Goal: Task Accomplishment & Management: Manage account settings

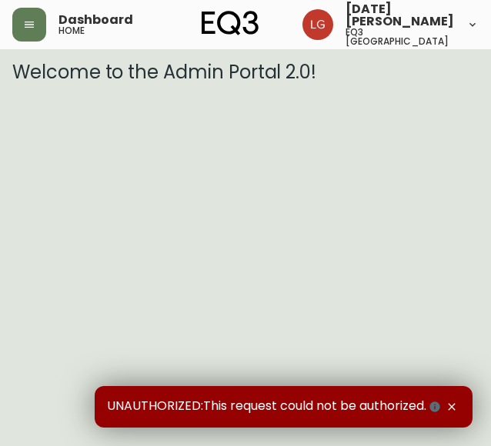
click at [453, 408] on icon "button" at bounding box center [452, 407] width 12 height 12
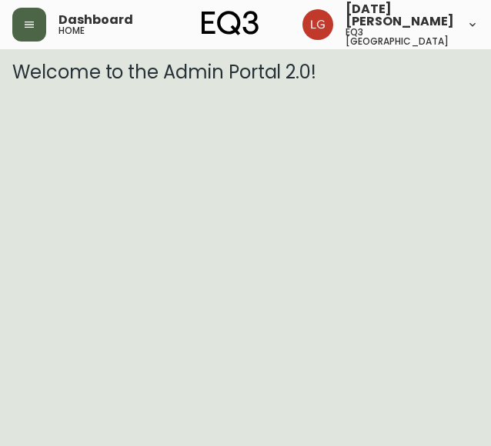
click at [27, 20] on icon "button" at bounding box center [29, 24] width 12 height 12
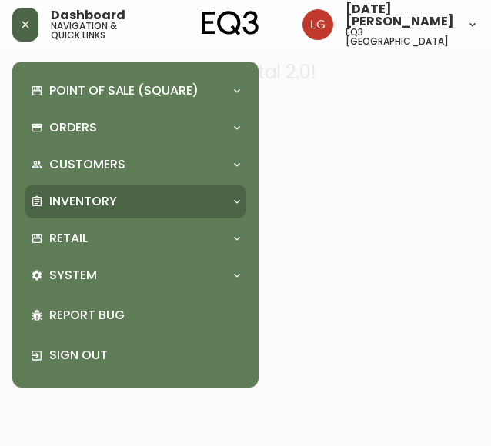
click at [82, 203] on p "Inventory" at bounding box center [83, 201] width 68 height 17
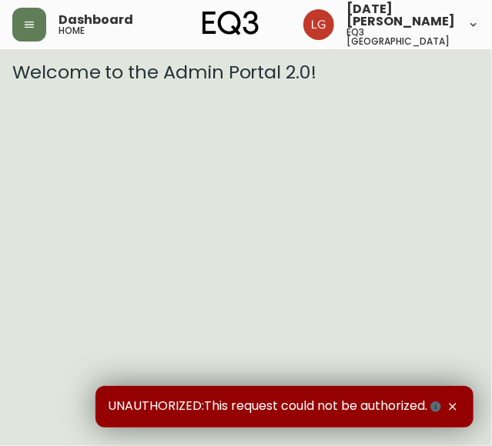
click at [187, 83] on html "Dashboard home [DATE][PERSON_NAME] eq3 [GEOGRAPHIC_DATA] Welcome to the Admin P…" at bounding box center [246, 41] width 492 height 83
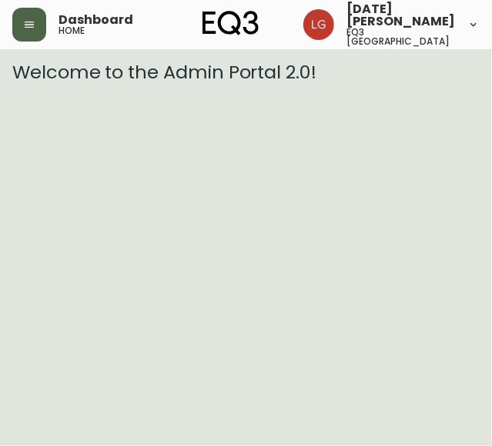
click at [37, 28] on button "button" at bounding box center [29, 25] width 34 height 34
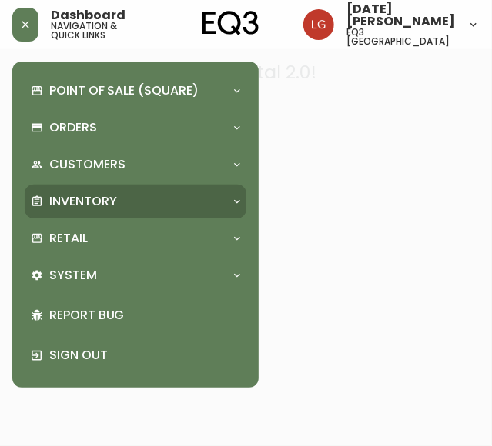
click at [115, 202] on p "Inventory" at bounding box center [83, 201] width 68 height 17
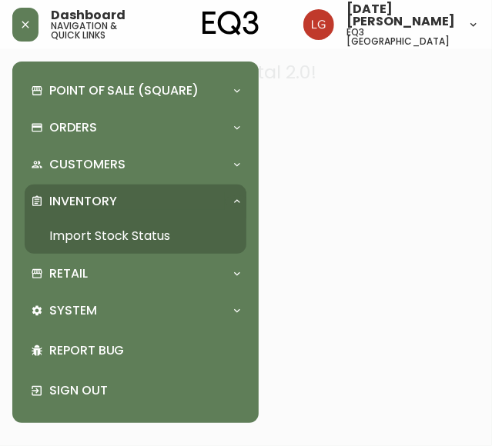
click at [139, 232] on link "Import Stock Status" at bounding box center [136, 236] width 222 height 35
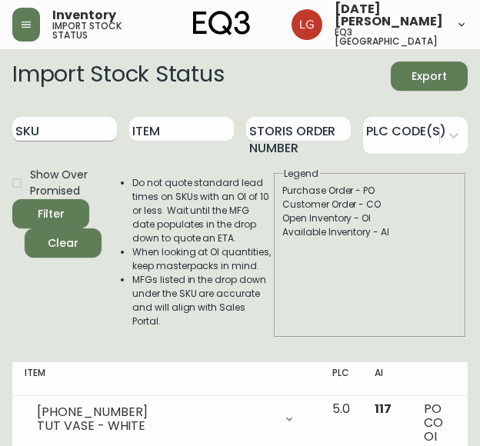
click at [55, 126] on input "SKU" at bounding box center [64, 129] width 105 height 25
paste input "7020-191-0-B"
click at [12, 199] on button "Filter" at bounding box center [50, 213] width 77 height 29
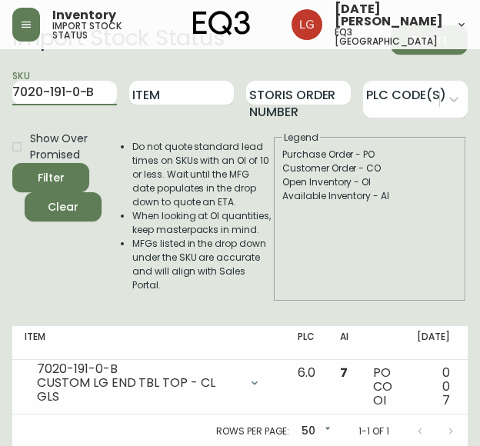
drag, startPoint x: 106, startPoint y: 92, endPoint x: -135, endPoint y: 98, distance: 241.7
click at [0, 98] on html "Inventory import stock status Lucia Guzman eq3 vancouver Import Stock Status Ex…" at bounding box center [240, 206] width 480 height 485
paste input "0-4-A"
click at [12, 163] on button "Filter" at bounding box center [50, 177] width 77 height 29
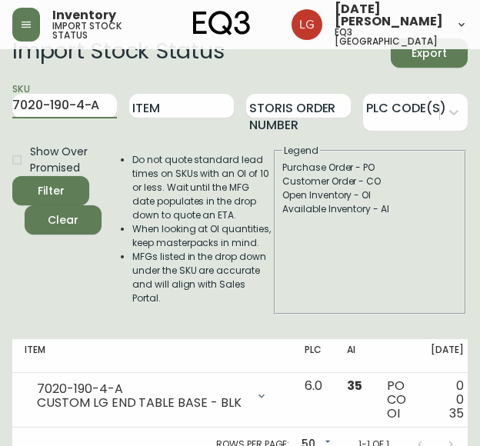
scroll to position [36, 0]
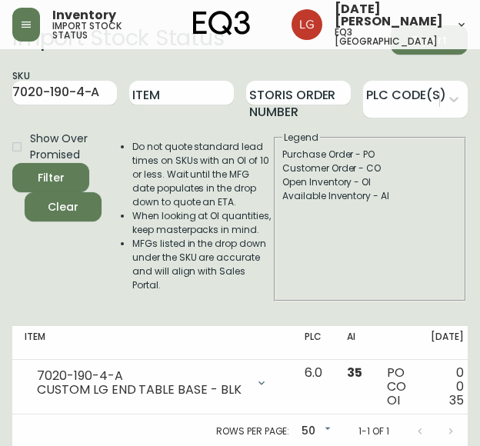
click at [91, 264] on div "Show Over Promised Filter Clear" at bounding box center [56, 216] width 89 height 171
click at [198, 90] on input "Item" at bounding box center [181, 93] width 105 height 25
drag, startPoint x: 102, startPoint y: 91, endPoint x: -35, endPoint y: 92, distance: 136.2
click at [0, 92] on html "Inventory import stock status Lucia Guzman eq3 vancouver Import Stock Status Ex…" at bounding box center [240, 206] width 480 height 485
paste input "3020-424-23"
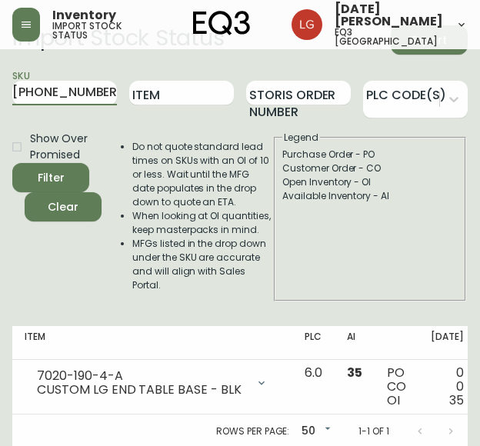
click at [12, 163] on button "Filter" at bounding box center [50, 177] width 77 height 29
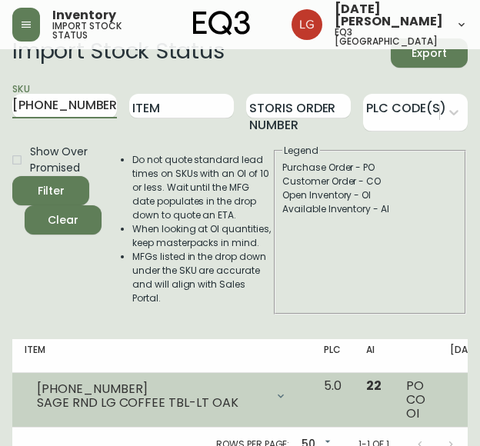
scroll to position [36, 0]
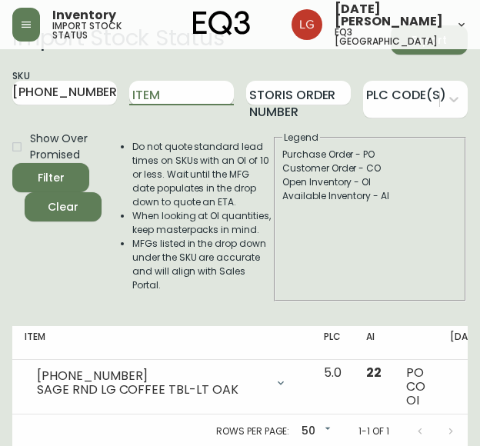
click at [194, 96] on input "Item" at bounding box center [181, 93] width 105 height 25
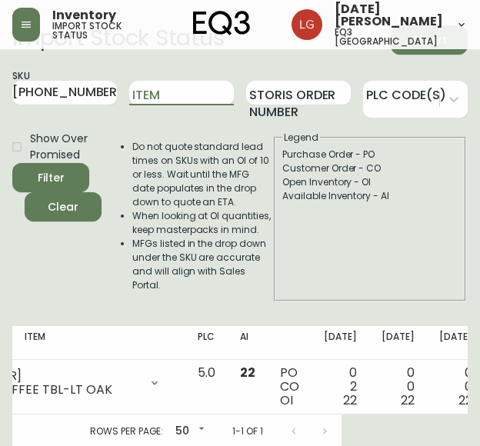
scroll to position [0, 0]
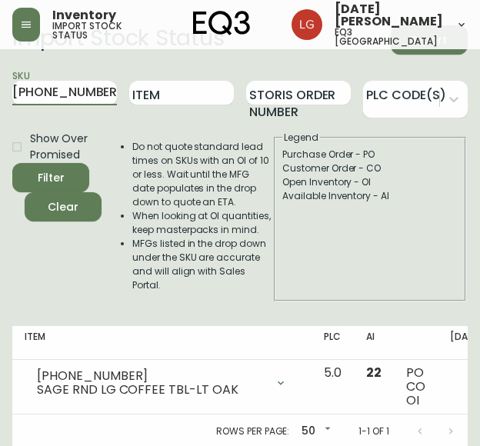
drag, startPoint x: 94, startPoint y: 92, endPoint x: -72, endPoint y: 101, distance: 166.5
click at [0, 101] on html "Inventory import stock status Lucia Guzman eq3 vancouver Import Stock Status Ex…" at bounding box center [240, 206] width 480 height 485
paste input "17"
click at [12, 163] on button "Filter" at bounding box center [50, 177] width 77 height 29
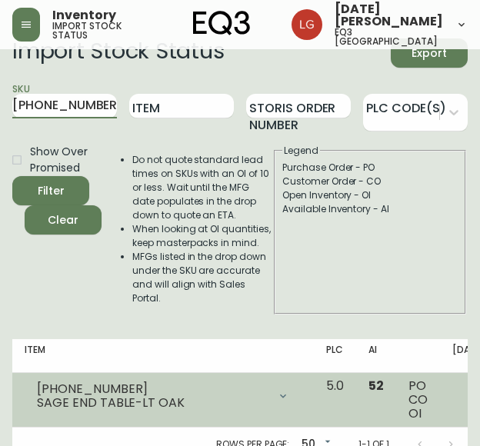
scroll to position [36, 0]
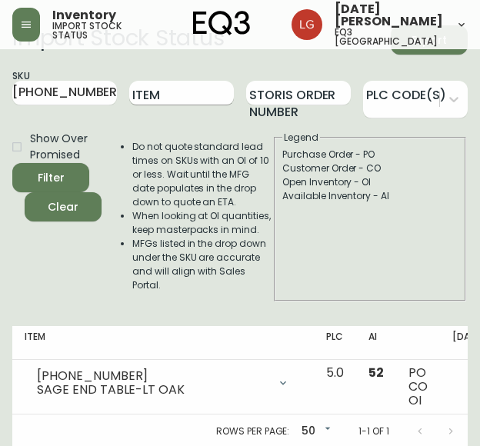
click at [224, 89] on input "Item" at bounding box center [181, 93] width 105 height 25
drag, startPoint x: 93, startPoint y: 92, endPoint x: -103, endPoint y: 95, distance: 196.3
click at [0, 95] on html "Inventory import stock status Lucia Guzman eq3 vancouver Import Stock Status Ex…" at bounding box center [240, 206] width 480 height 485
paste input "180-249-1"
click at [12, 163] on button "Filter" at bounding box center [50, 177] width 77 height 29
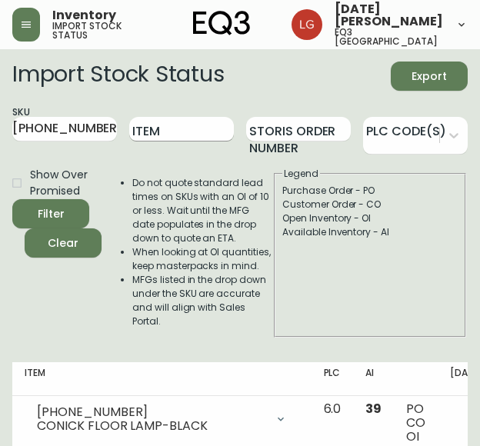
click at [198, 122] on input "Item" at bounding box center [181, 129] width 105 height 25
drag, startPoint x: 84, startPoint y: 126, endPoint x: -56, endPoint y: 150, distance: 142.1
click at [0, 150] on html "Inventory import stock status Lucia Guzman eq3 vancouver Import Stock Status Ex…" at bounding box center [240, 242] width 480 height 485
paste input "7020-191-0-B"
click at [12, 199] on button "Filter" at bounding box center [50, 213] width 77 height 29
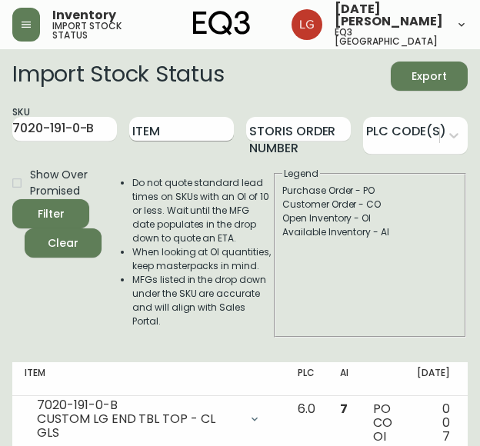
click at [223, 139] on input "Item" at bounding box center [181, 129] width 105 height 25
drag, startPoint x: 99, startPoint y: 128, endPoint x: -163, endPoint y: 155, distance: 263.8
click at [0, 155] on html "Inventory import stock status Lucia Guzman eq3 vancouver Import Stock Status Ex…" at bounding box center [240, 242] width 480 height 485
paste input "0-4-A"
type input "7020-190-4-A"
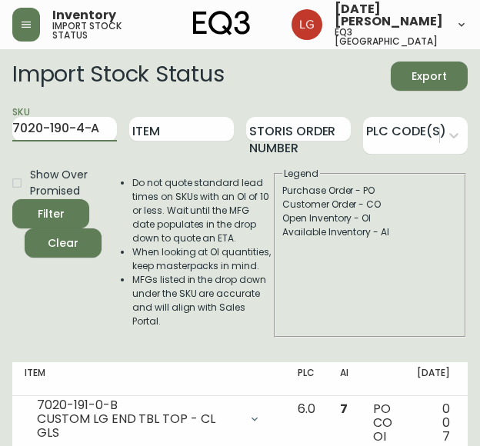
click at [12, 199] on button "Filter" at bounding box center [50, 213] width 77 height 29
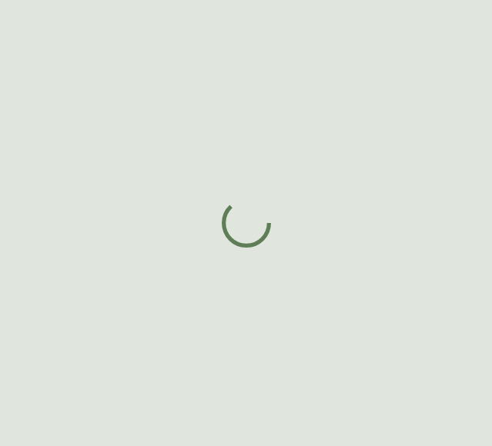
select select "BC"
select select "CA"
select select "CA_EN"
select select "Other"
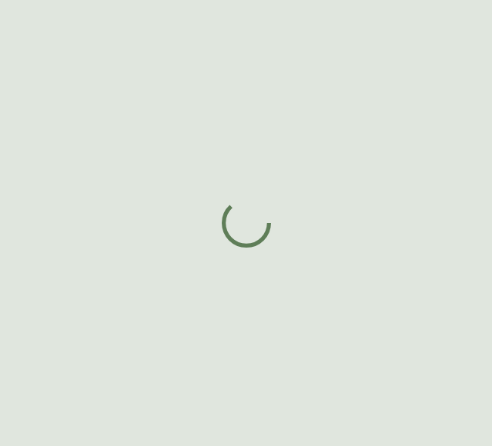
select select "cjw10z96p001r6gs00juufhhe"
select select "false"
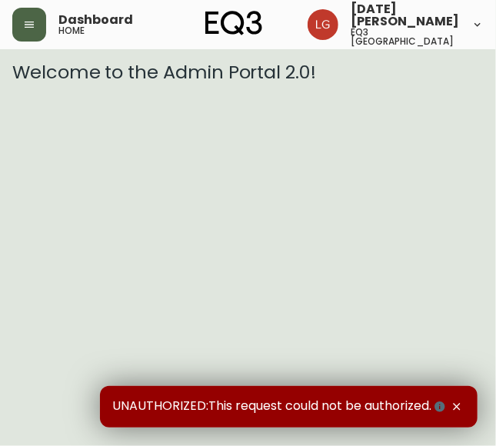
click at [22, 26] on button "button" at bounding box center [29, 25] width 34 height 34
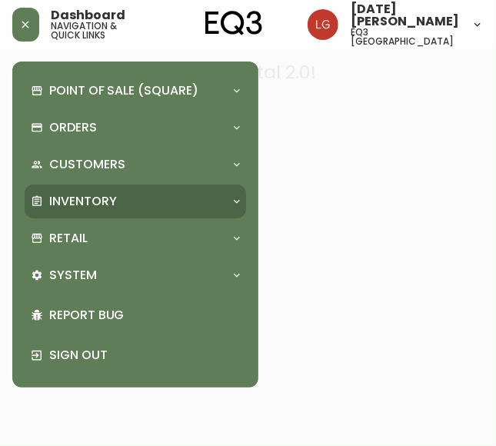
click at [112, 190] on div "Inventory" at bounding box center [136, 202] width 222 height 34
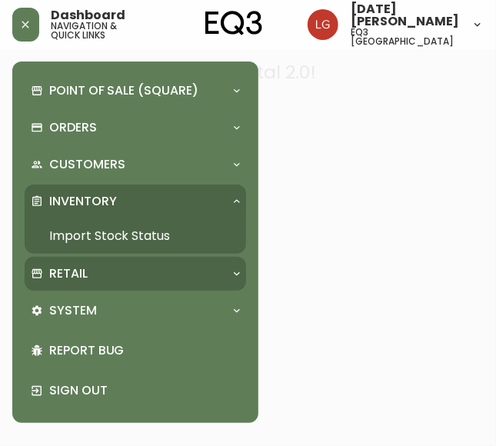
click at [97, 279] on div "Retail" at bounding box center [128, 274] width 194 height 17
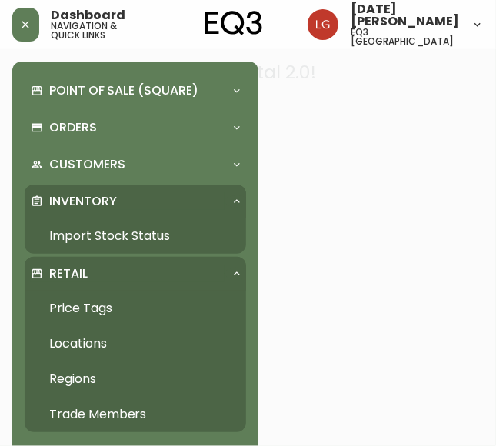
click at [95, 408] on link "Trade Members" at bounding box center [136, 414] width 222 height 35
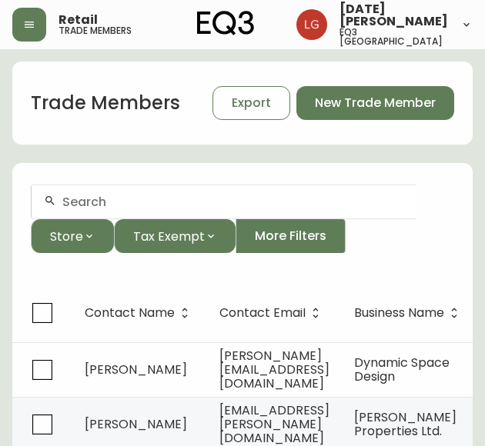
click at [106, 198] on input "text" at bounding box center [233, 202] width 342 height 15
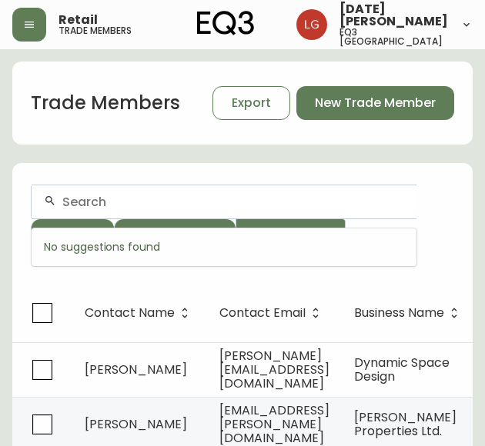
paste input "Lyla Van Dam"
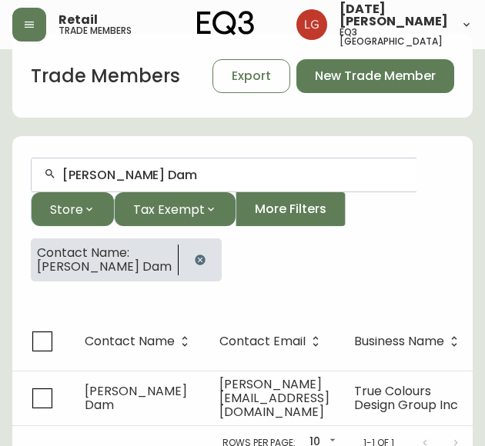
scroll to position [51, 0]
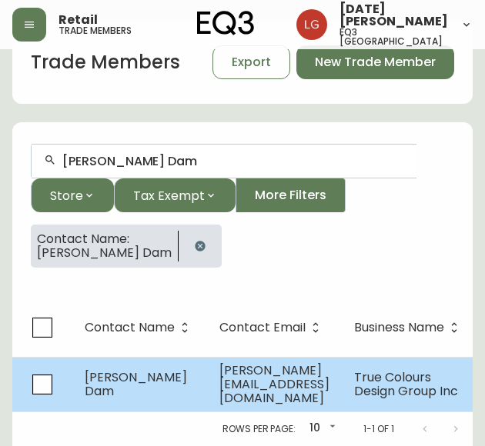
type input "Lyla Van Dam"
click at [225, 359] on td "lyla@truecoloursdesign.ca" at bounding box center [274, 384] width 135 height 55
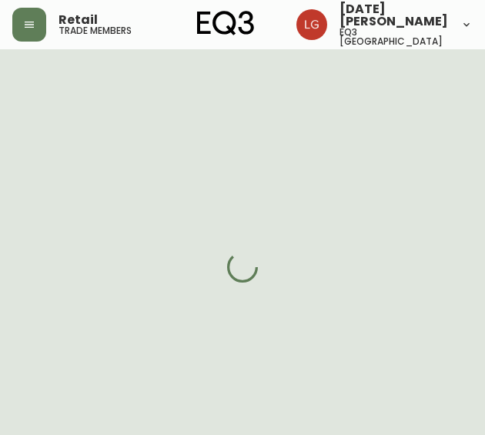
select select "BC"
select select "CA"
select select "CA_EN"
select select "Other"
select select "Interior Designer"
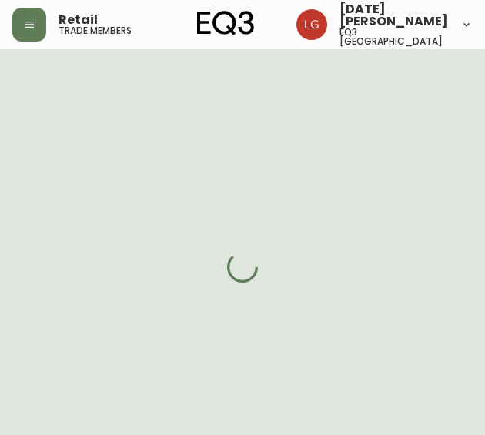
select select "cjw10z96p001r6gs00juufhhe"
select select "true"
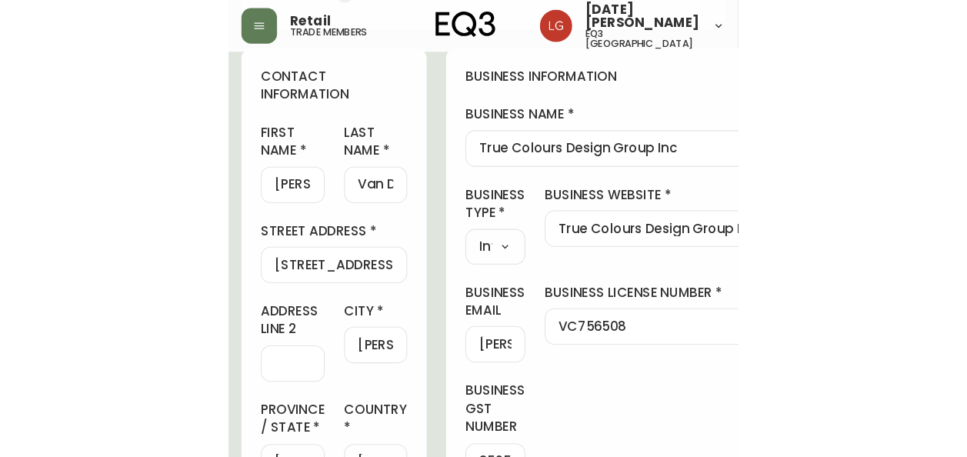
scroll to position [77, 0]
